Goal: Task Accomplishment & Management: Manage account settings

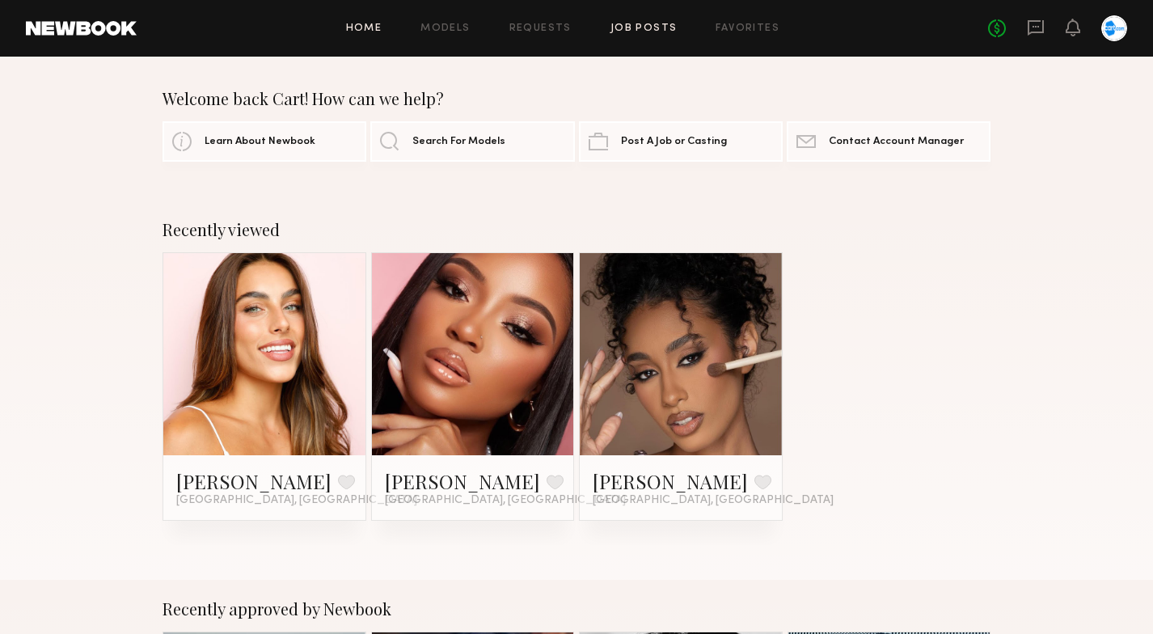
click at [643, 27] on link "Job Posts" at bounding box center [644, 28] width 67 height 11
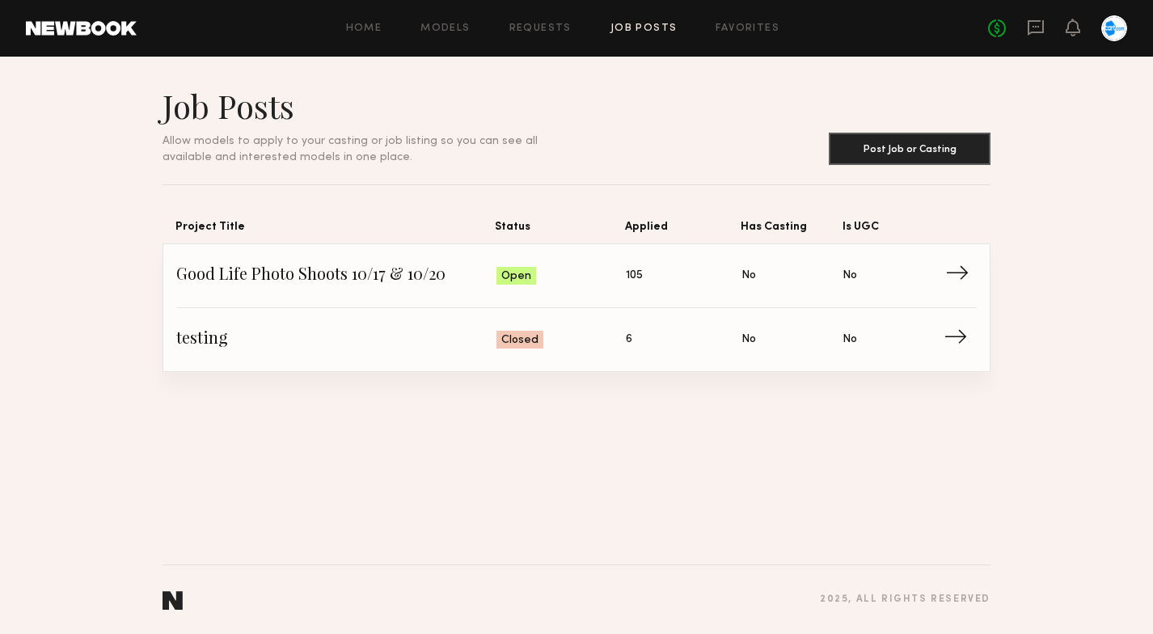
click at [336, 268] on span "Good Life Photo Shoots 10/17 & 10/20" at bounding box center [336, 276] width 320 height 24
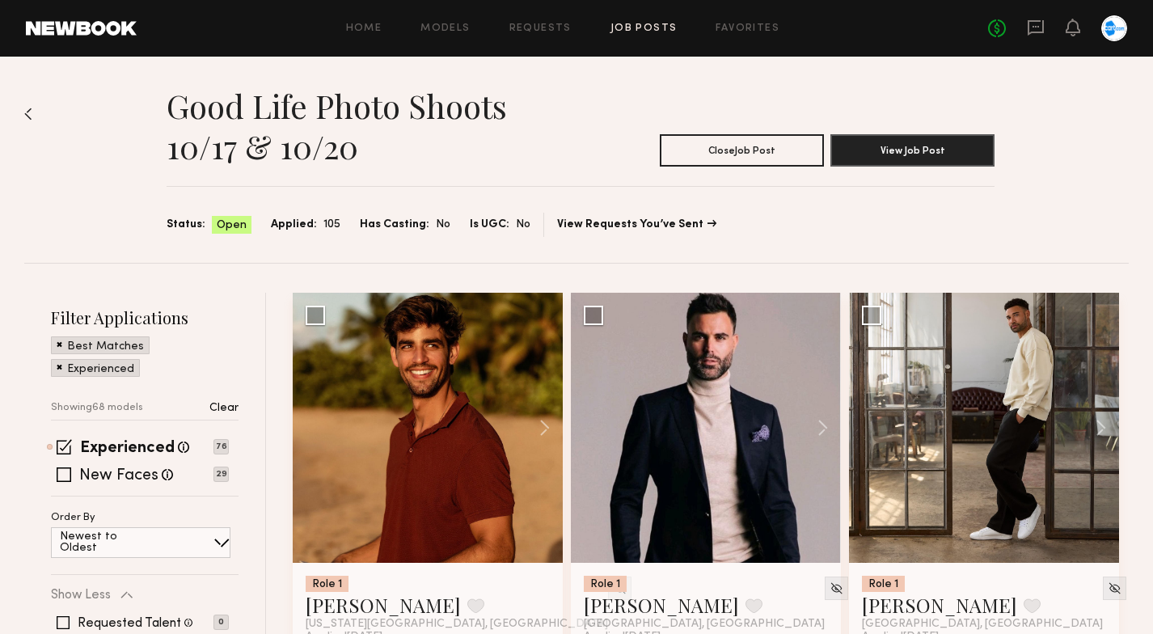
click at [630, 25] on link "Job Posts" at bounding box center [644, 28] width 67 height 11
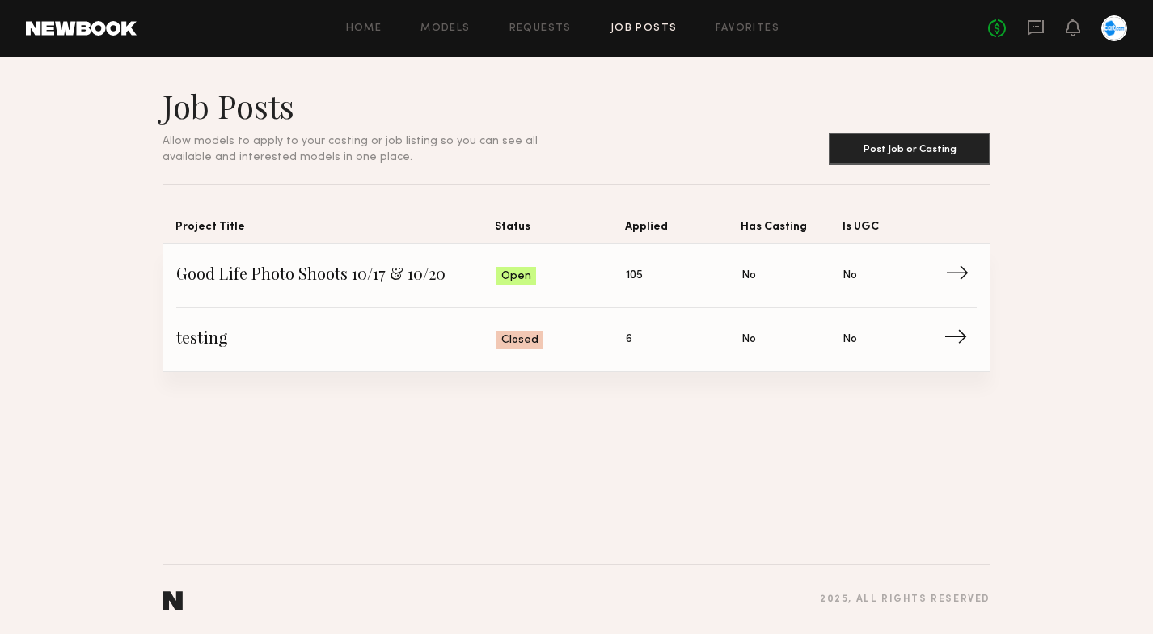
click at [344, 277] on span "Good Life Photo Shoots 10/17 & 10/20" at bounding box center [336, 276] width 320 height 24
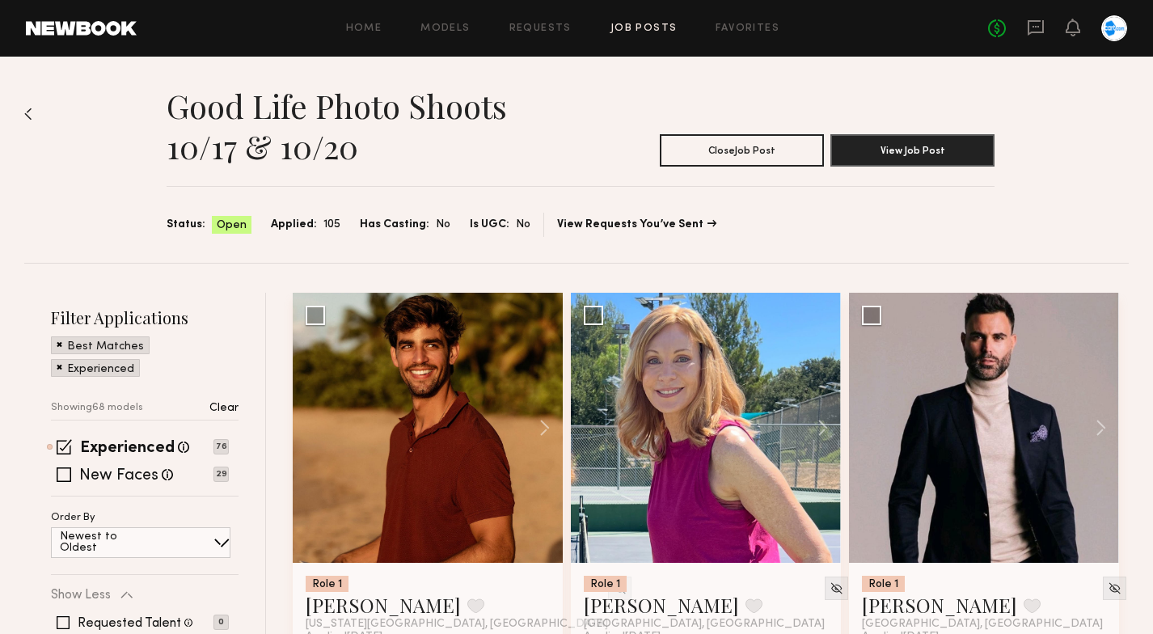
click at [637, 28] on link "Job Posts" at bounding box center [644, 28] width 67 height 11
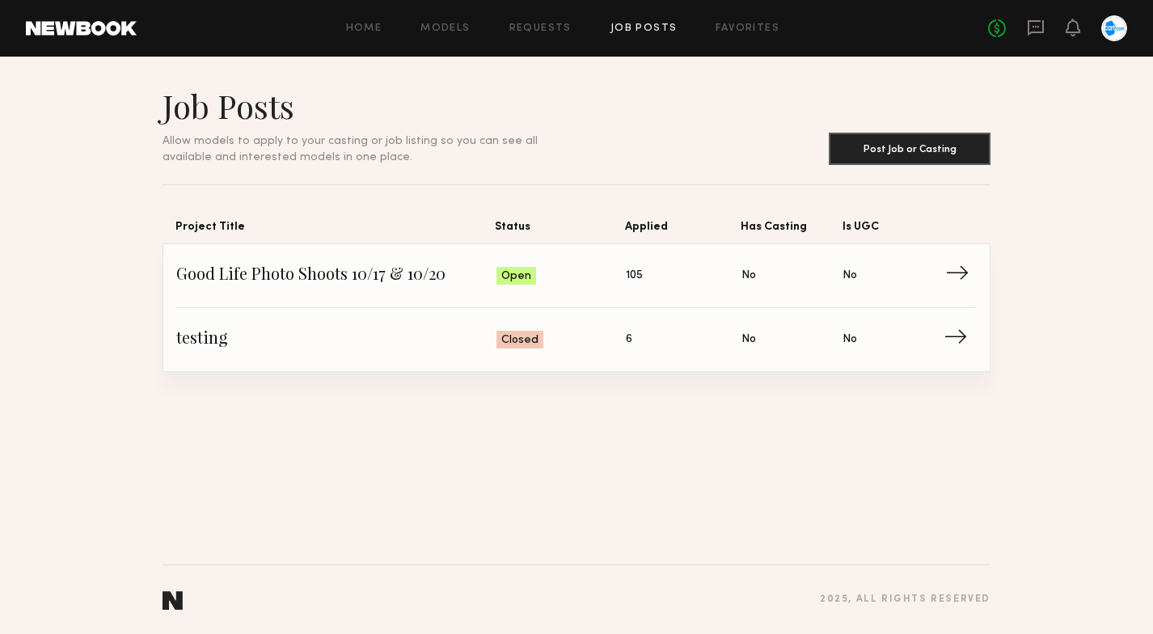
click at [960, 270] on span "→" at bounding box center [961, 276] width 33 height 24
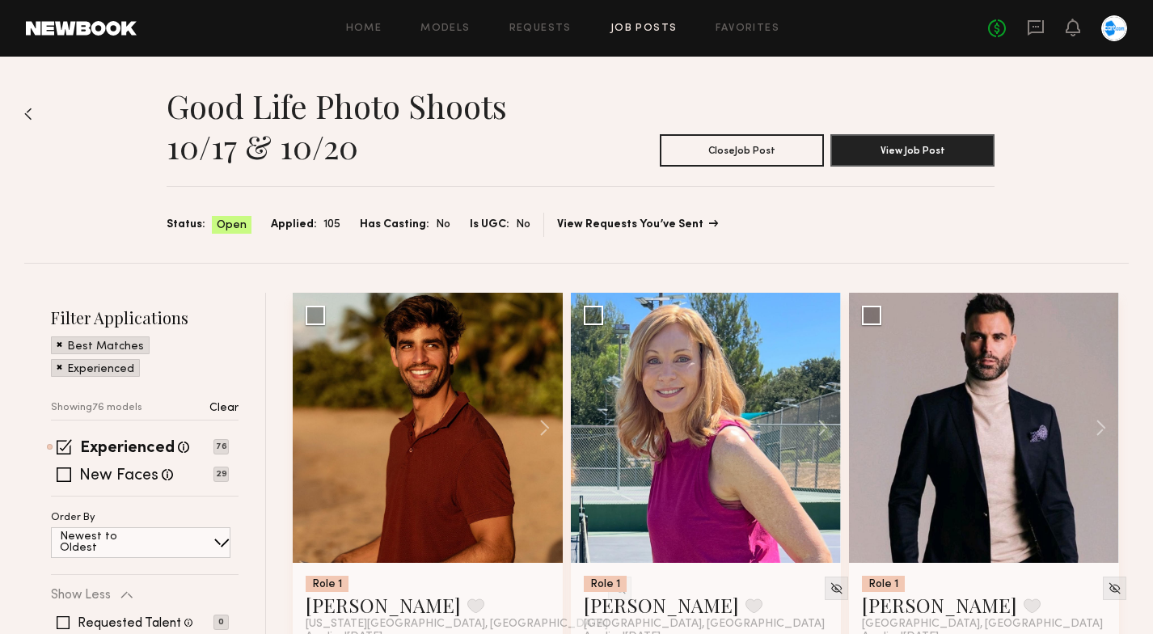
click at [605, 224] on link "View Requests You’ve Sent" at bounding box center [636, 224] width 159 height 11
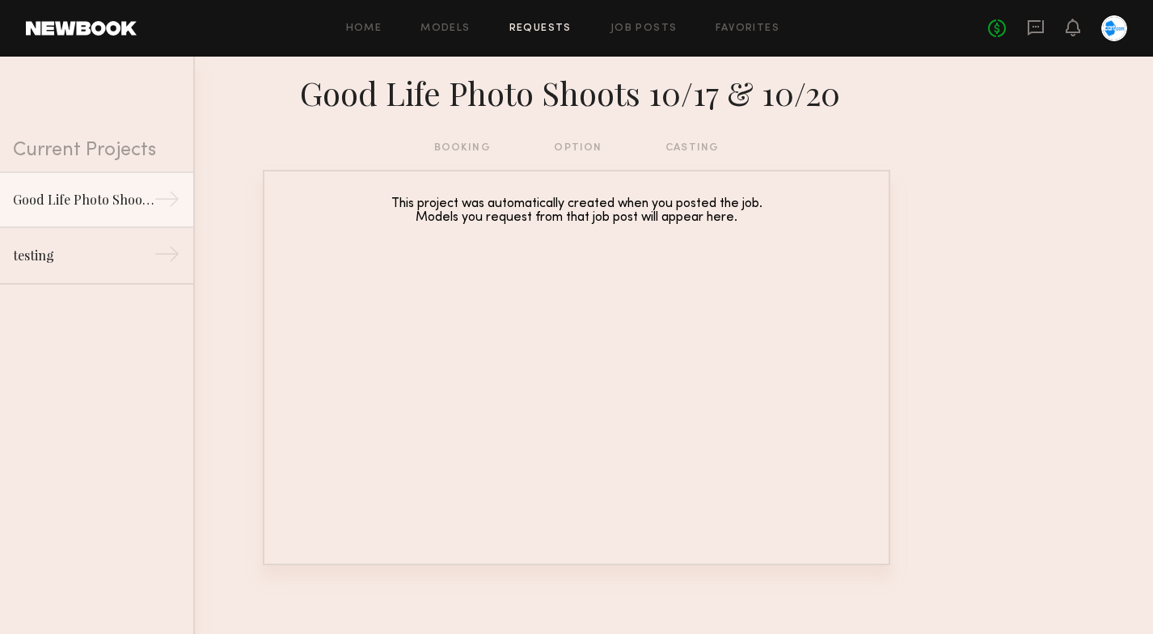
click at [539, 23] on link "Requests" at bounding box center [541, 28] width 62 height 11
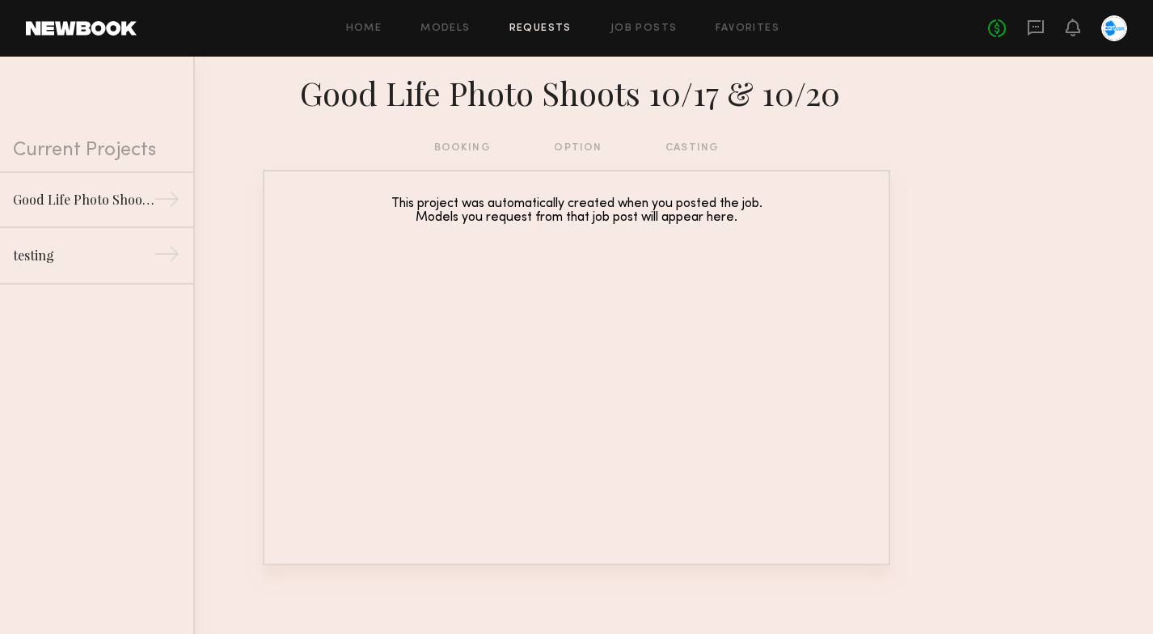
click at [529, 24] on link "Requests" at bounding box center [541, 28] width 62 height 11
click at [544, 29] on link "Requests" at bounding box center [541, 28] width 62 height 11
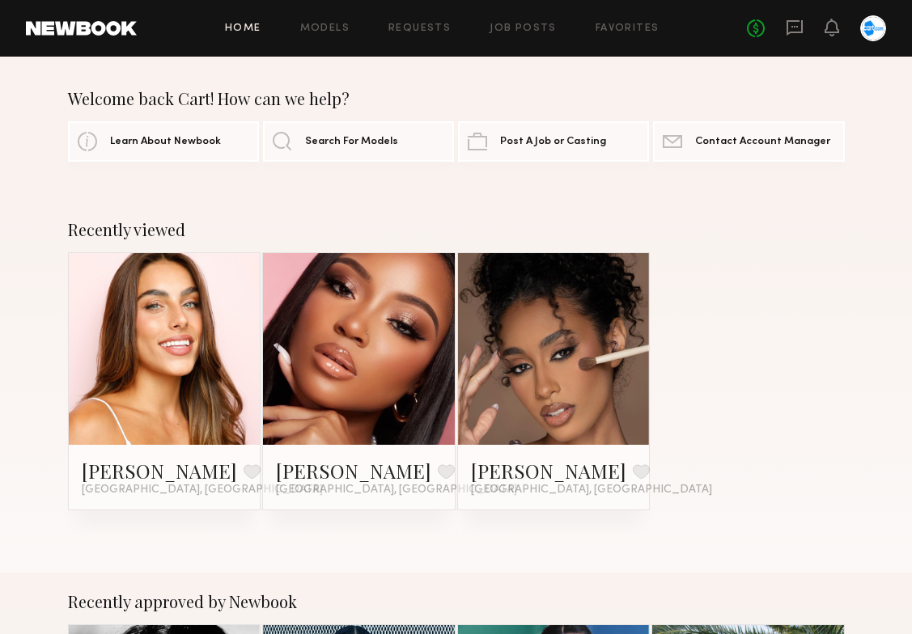
click at [863, 19] on div at bounding box center [873, 28] width 26 height 26
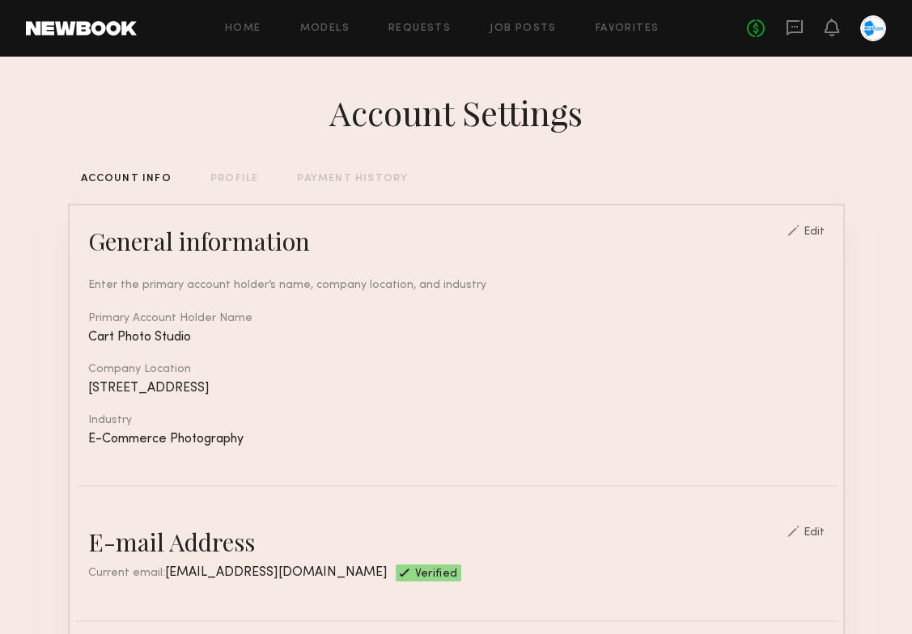
scroll to position [353, 0]
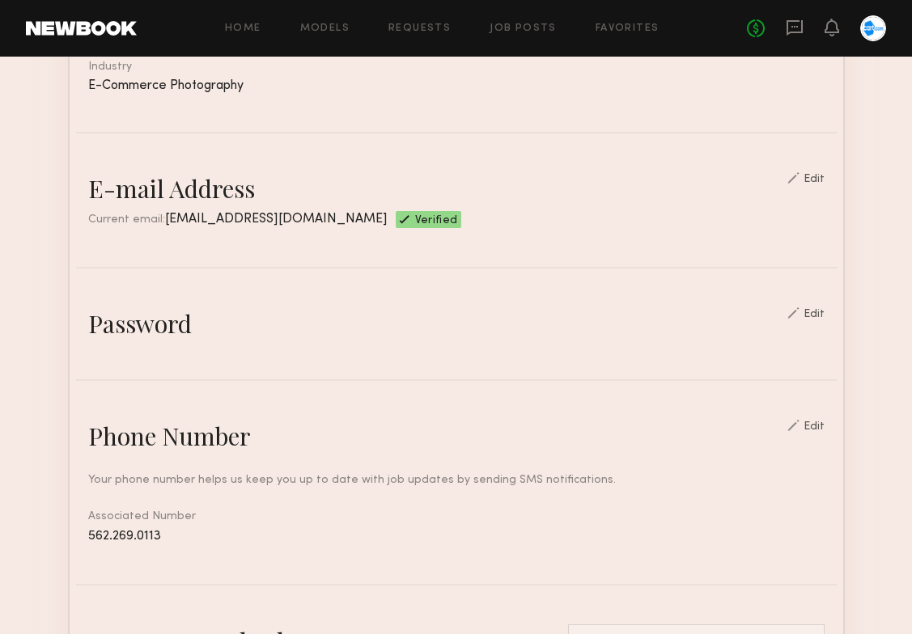
click at [809, 309] on div "Edit" at bounding box center [805, 313] width 37 height 13
click at [823, 315] on div "Edit" at bounding box center [813, 314] width 21 height 11
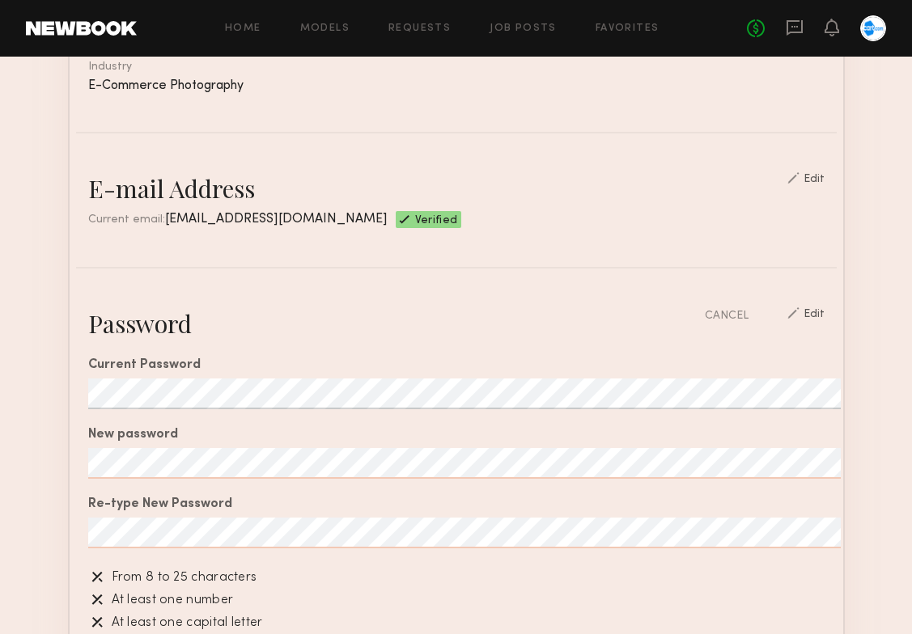
click at [106, 444] on div "Current Password New password Re-type New Password From 8 to 25 characters At l…" at bounding box center [456, 556] width 736 height 433
click at [639, 365] on div "Current Password" at bounding box center [456, 365] width 736 height 13
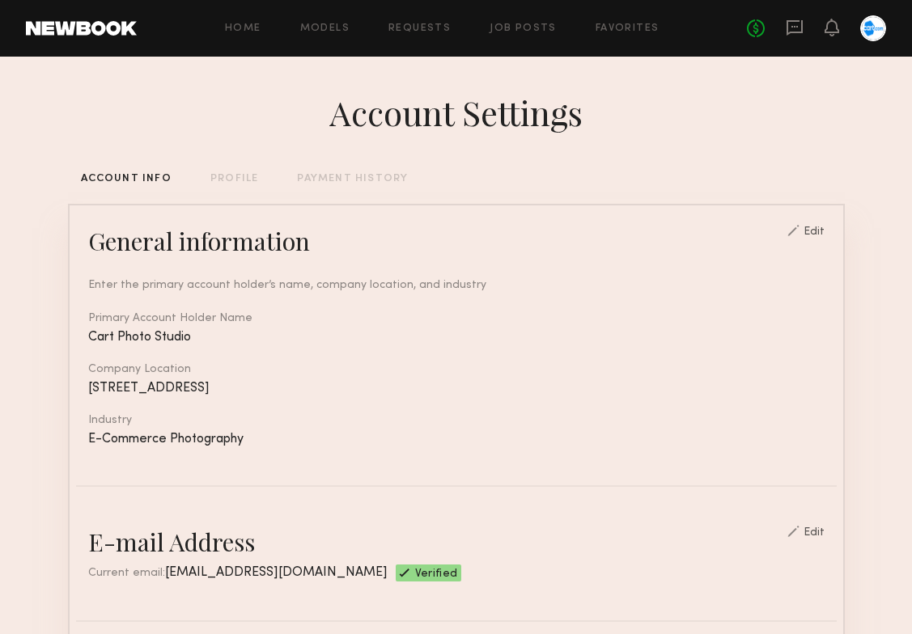
scroll to position [0, 0]
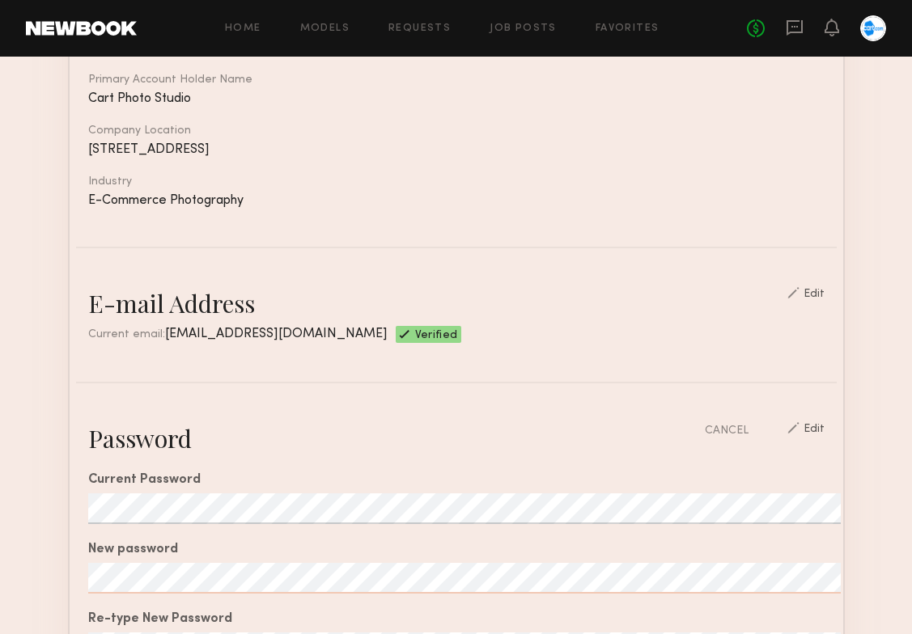
scroll to position [252, 0]
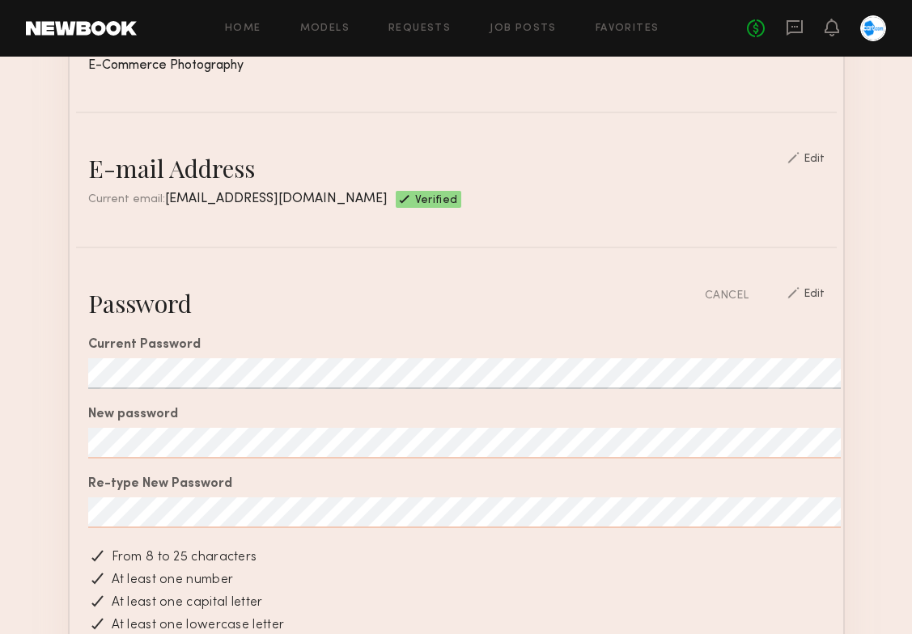
scroll to position [398, 0]
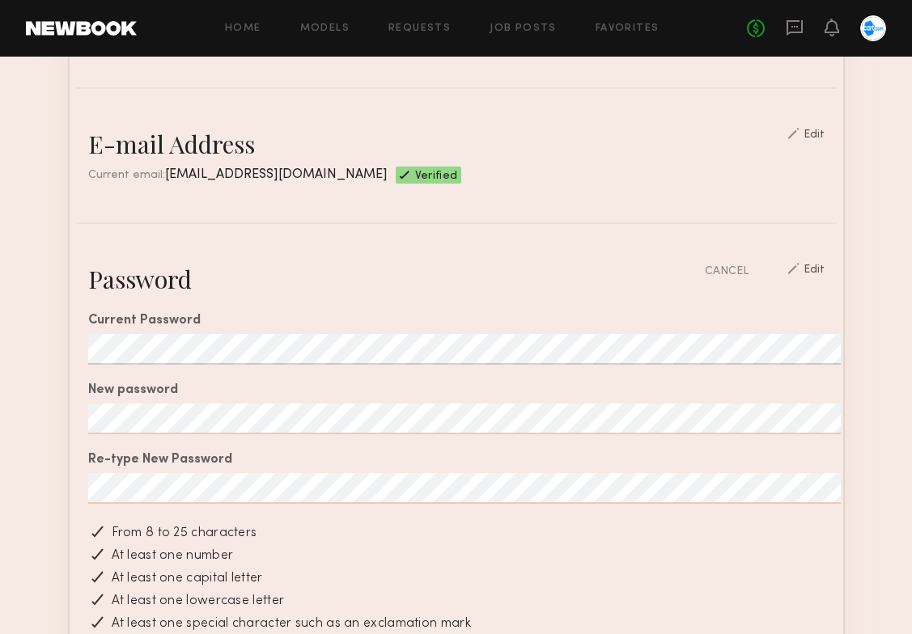
click at [873, 22] on div at bounding box center [873, 28] width 26 height 26
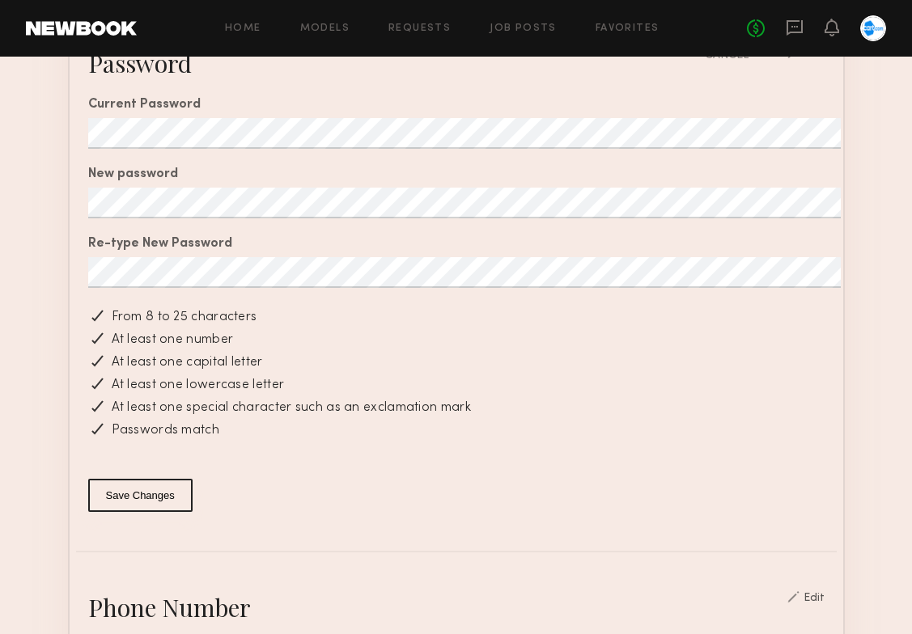
scroll to position [590, 0]
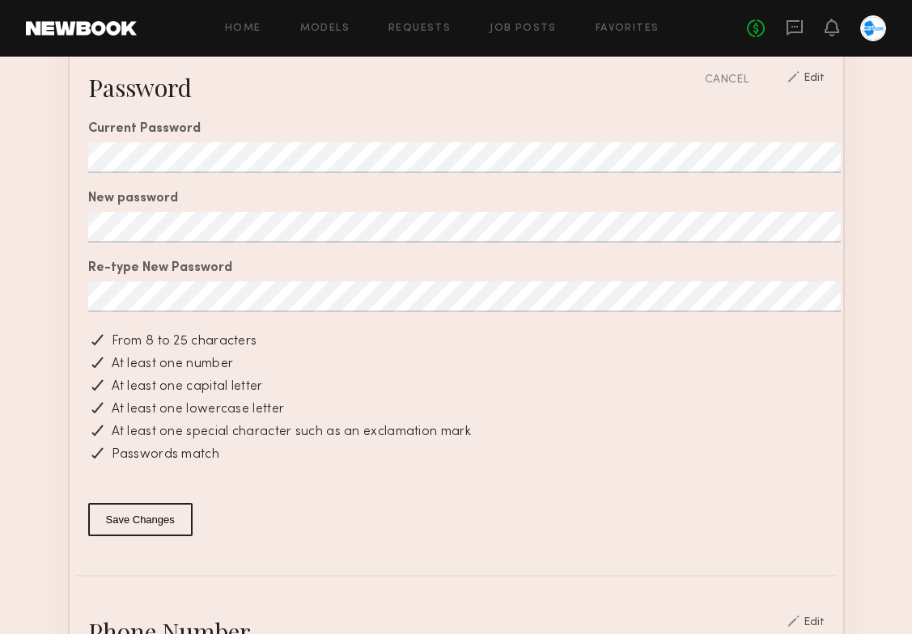
click at [129, 511] on button "Save Changes" at bounding box center [140, 519] width 104 height 33
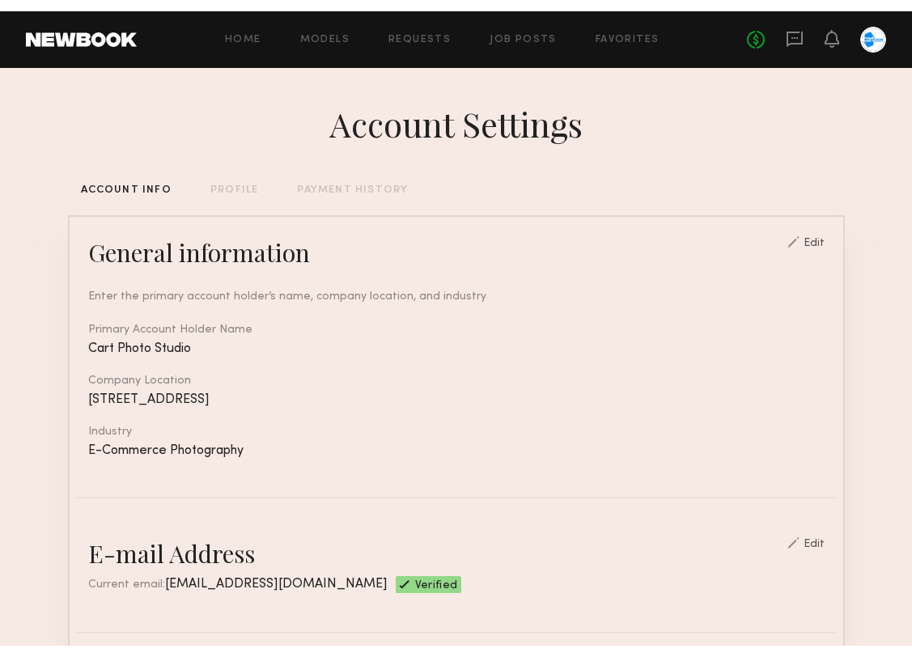
scroll to position [0, 0]
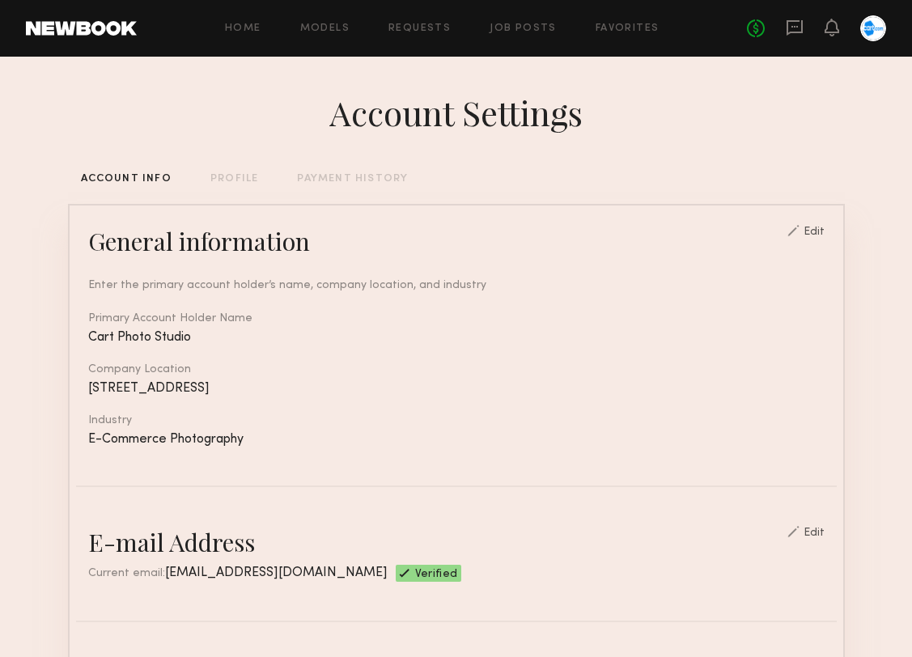
click at [515, 34] on div "Home Models Requests Job Posts Favorites Sign Out No fees up to $5,000" at bounding box center [511, 28] width 749 height 26
click at [515, 28] on link "Job Posts" at bounding box center [522, 28] width 67 height 11
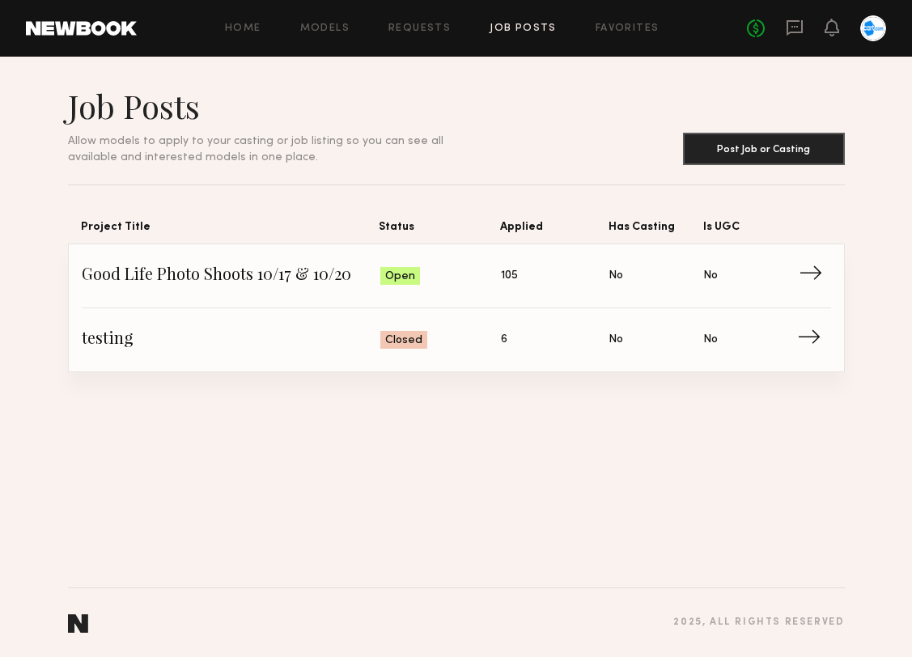
click at [227, 270] on span "Good Life Photo Shoots 10/17 & 10/20" at bounding box center [231, 276] width 298 height 24
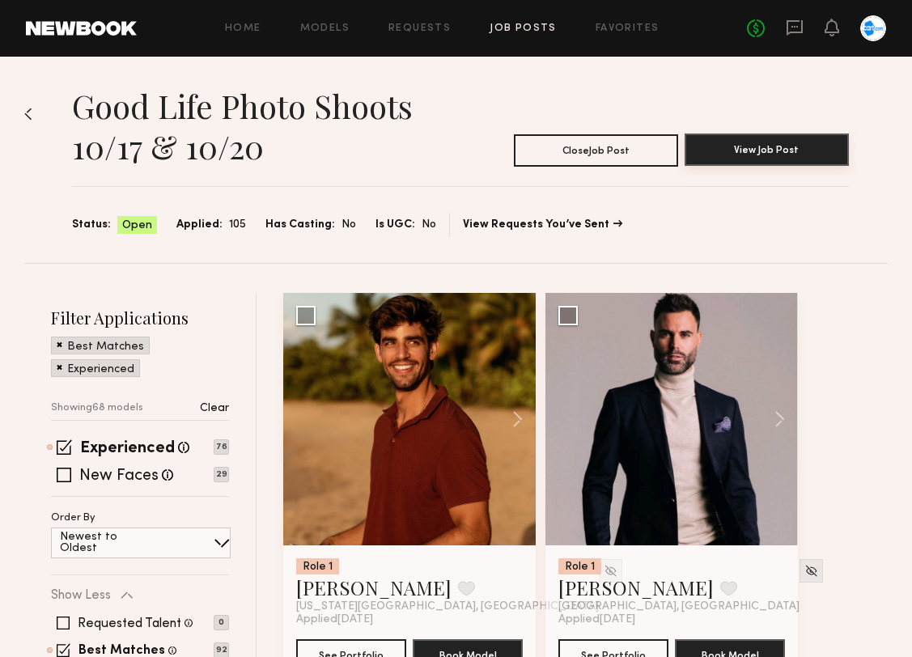
click at [745, 137] on button "View Job Post" at bounding box center [766, 149] width 164 height 32
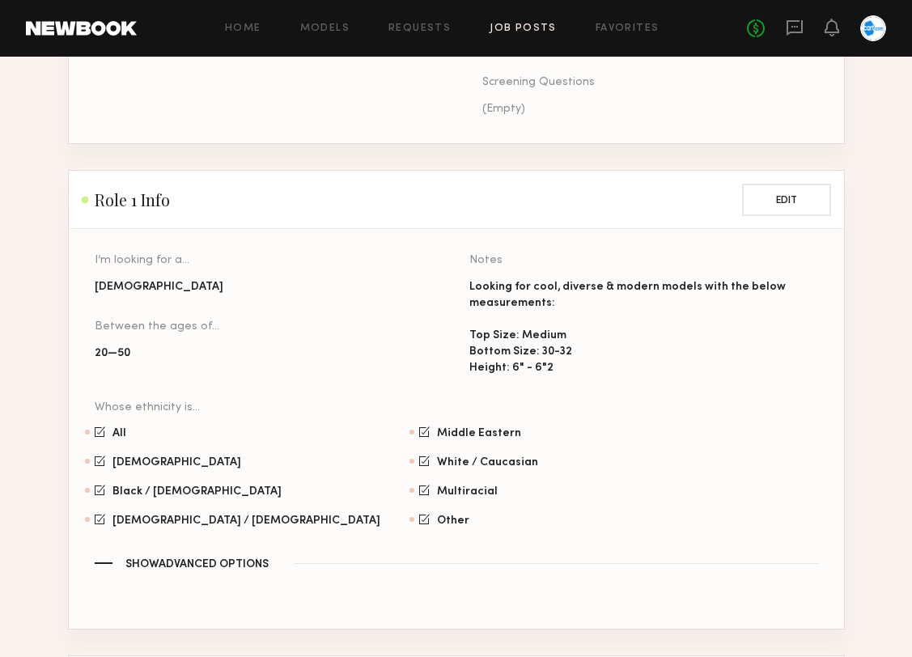
scroll to position [867, 0]
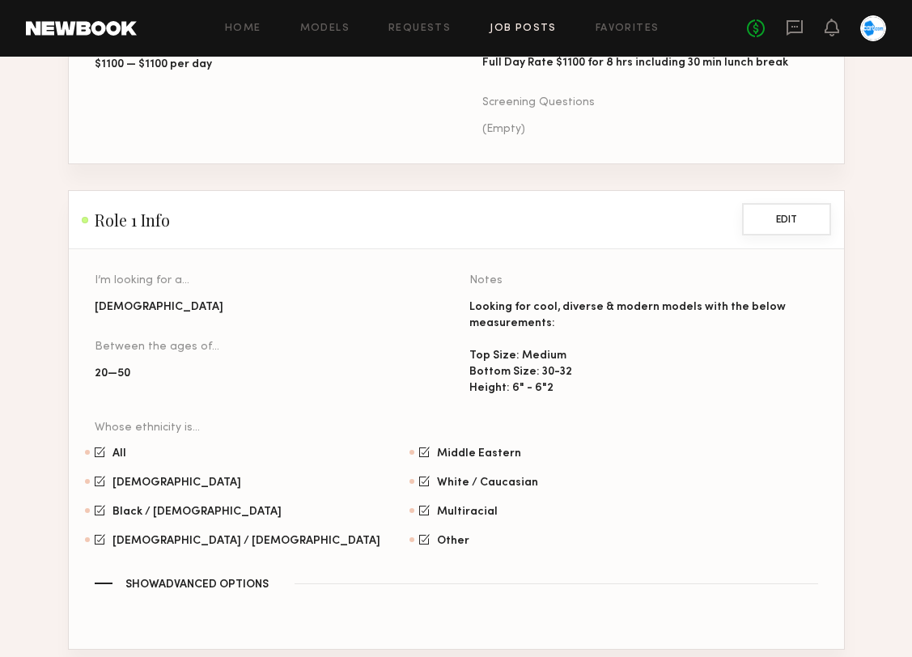
click at [812, 203] on button "Edit" at bounding box center [786, 219] width 89 height 32
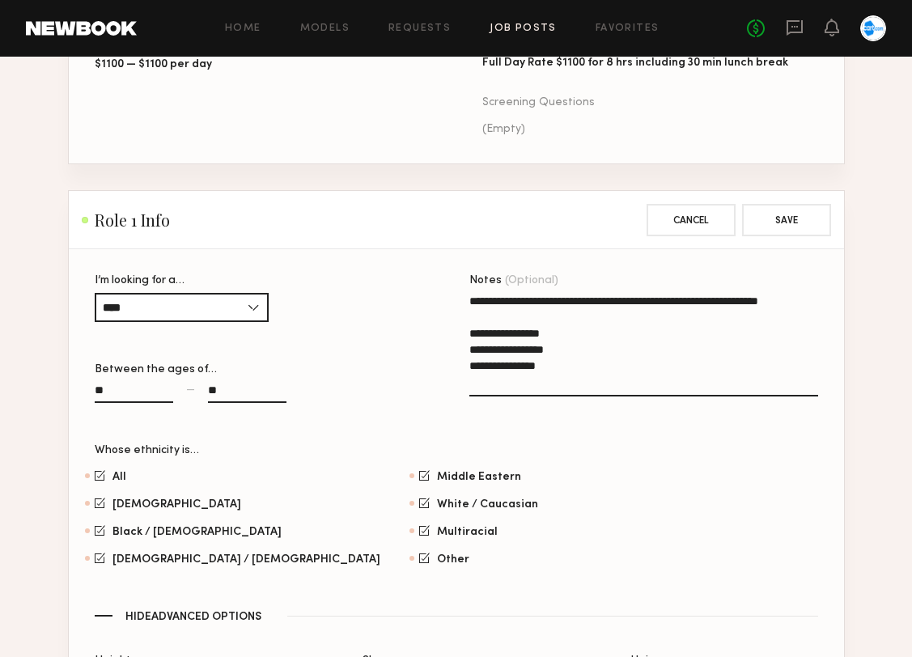
click at [510, 337] on textarea "**********" at bounding box center [643, 345] width 349 height 104
click at [573, 302] on textarea "**********" at bounding box center [643, 345] width 349 height 104
click at [505, 319] on textarea "**********" at bounding box center [643, 345] width 349 height 104
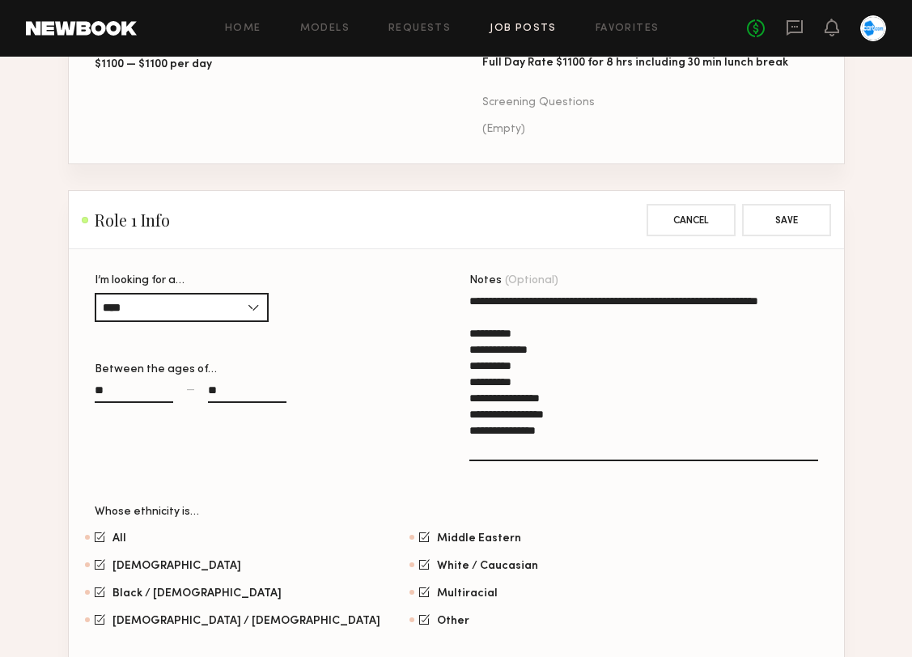
drag, startPoint x: 561, startPoint y: 429, endPoint x: 460, endPoint y: 397, distance: 105.9
click at [460, 397] on section "**********" at bounding box center [456, 472] width 723 height 395
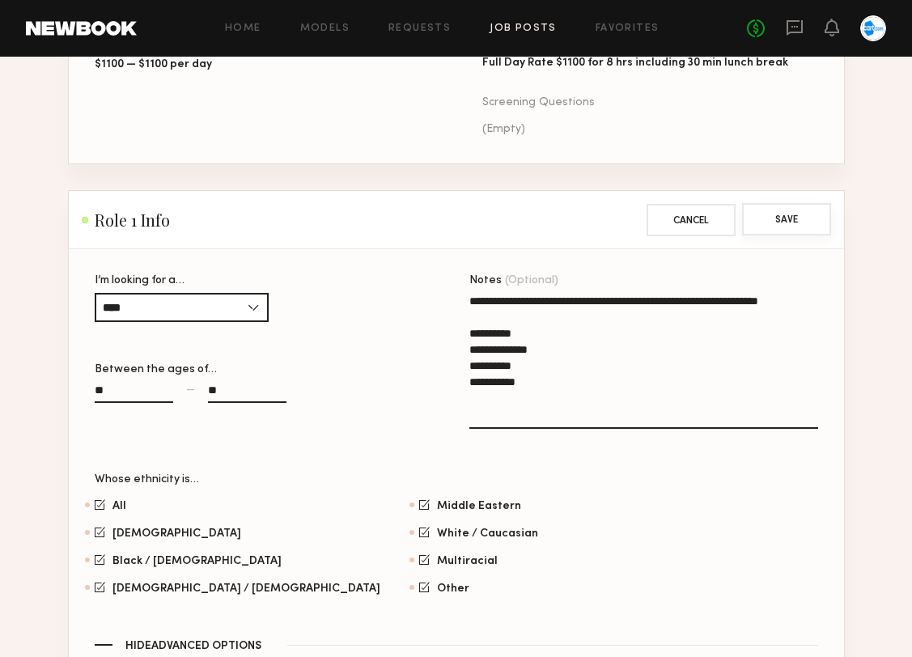
type textarea "**********"
click at [784, 205] on button "Save" at bounding box center [786, 219] width 89 height 32
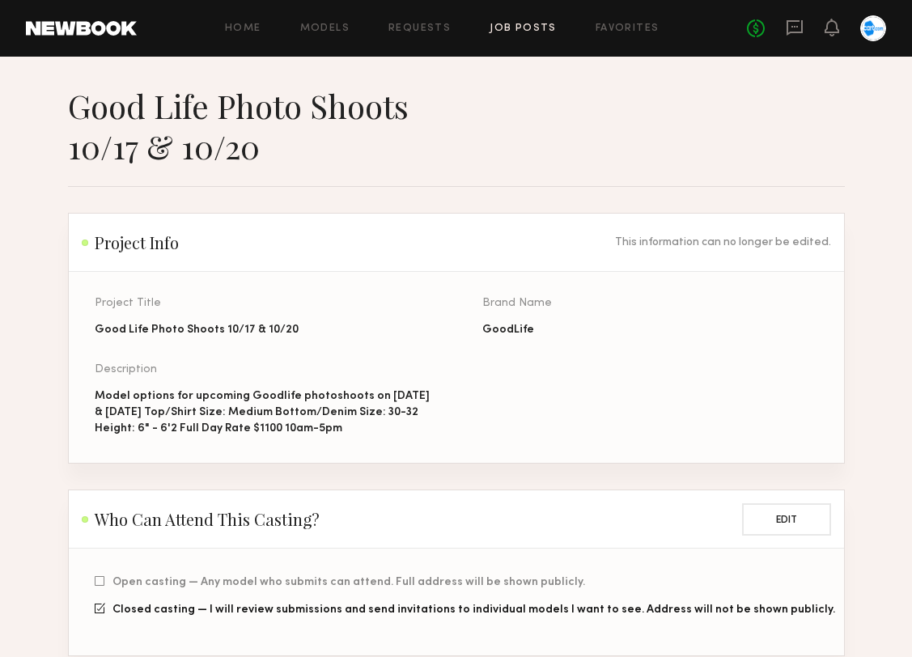
scroll to position [0, 0]
click at [167, 406] on div "Model options for upcoming Goodlife photoshoots on October 17th & 20th 2025 Top…" at bounding box center [263, 412] width 336 height 49
